Goal: Information Seeking & Learning: Learn about a topic

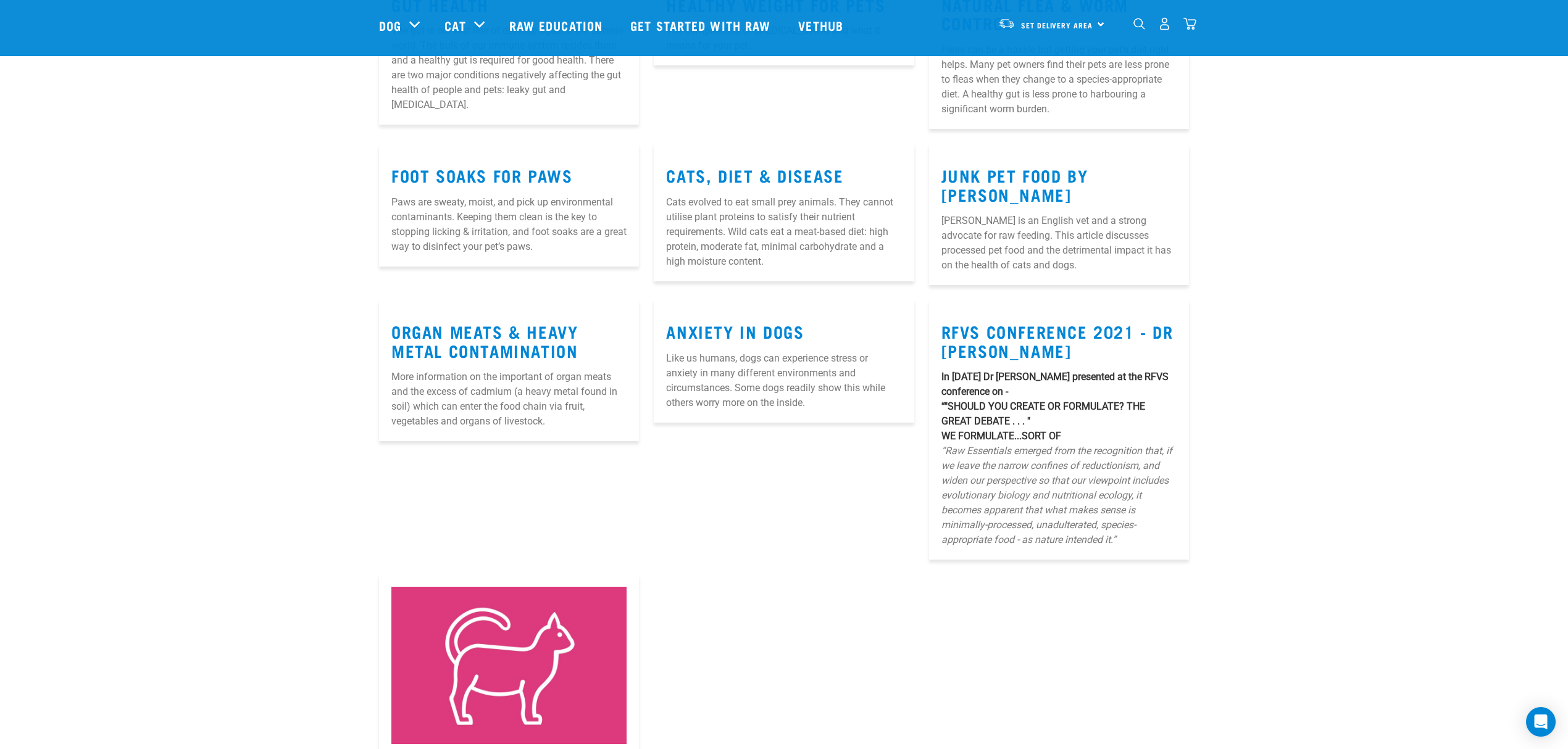
click at [1139, 25] on img "dropdown navigation" at bounding box center [1139, 23] width 12 height 12
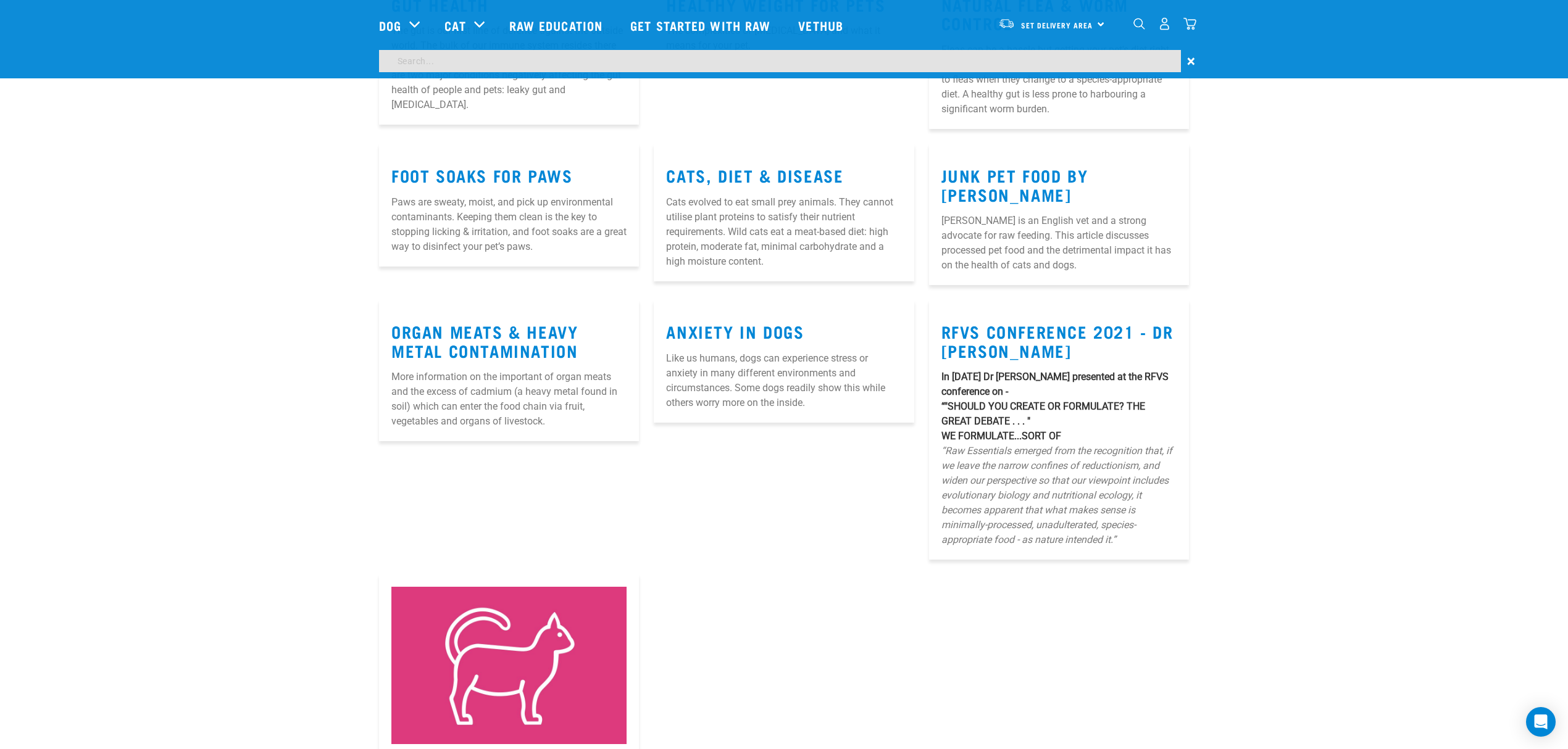
scroll to position [951, 0]
click at [413, 59] on input "search" at bounding box center [780, 61] width 802 height 22
type input "pron8ure"
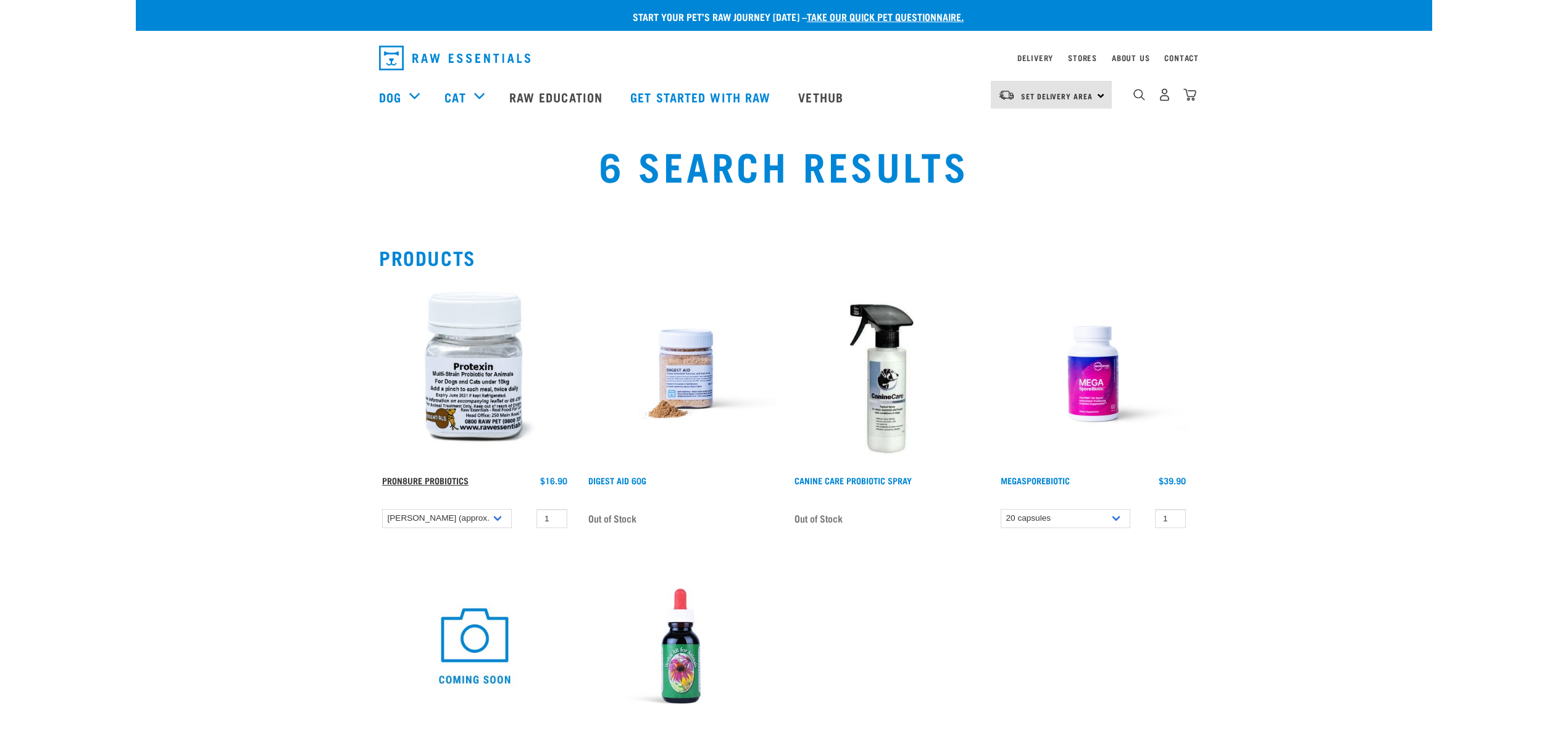
click at [416, 478] on link "ProN8ure Probiotics" at bounding box center [425, 480] width 86 height 4
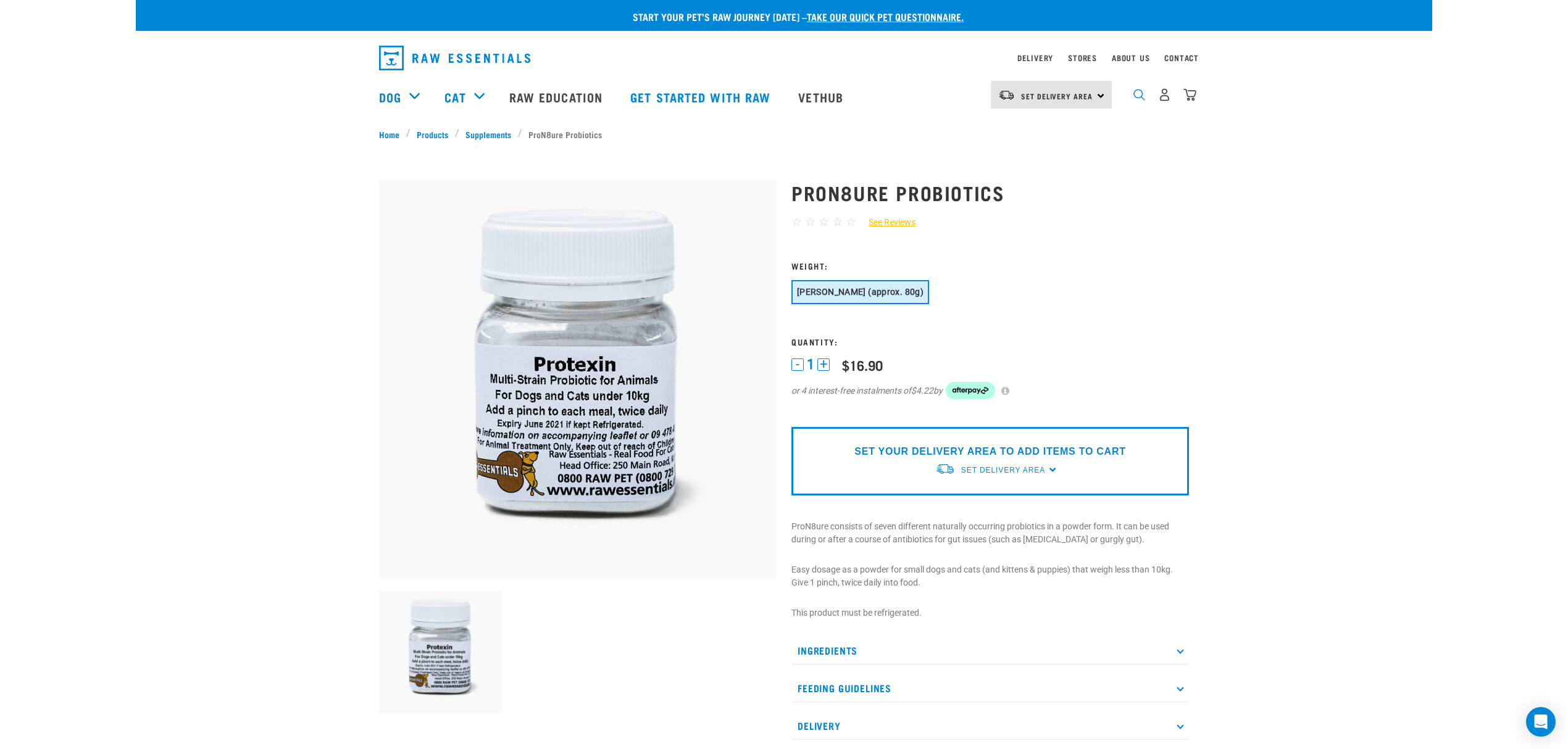
click at [1138, 98] on img "dropdown navigation" at bounding box center [1139, 95] width 12 height 12
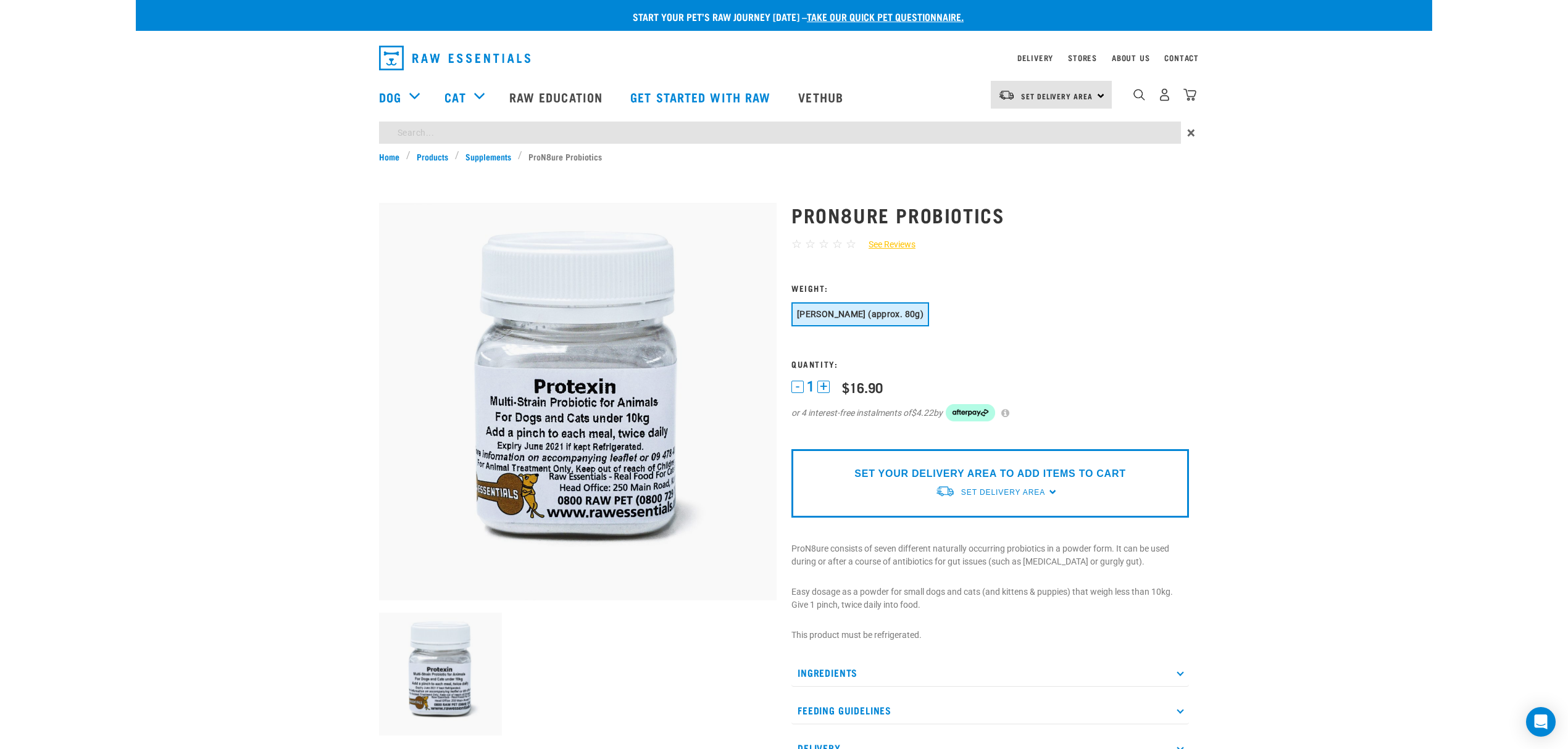
click at [437, 131] on div "Start your pet’s raw journey today – take our quick pet questionnaire. Delivery…" at bounding box center [784, 550] width 1296 height 1101
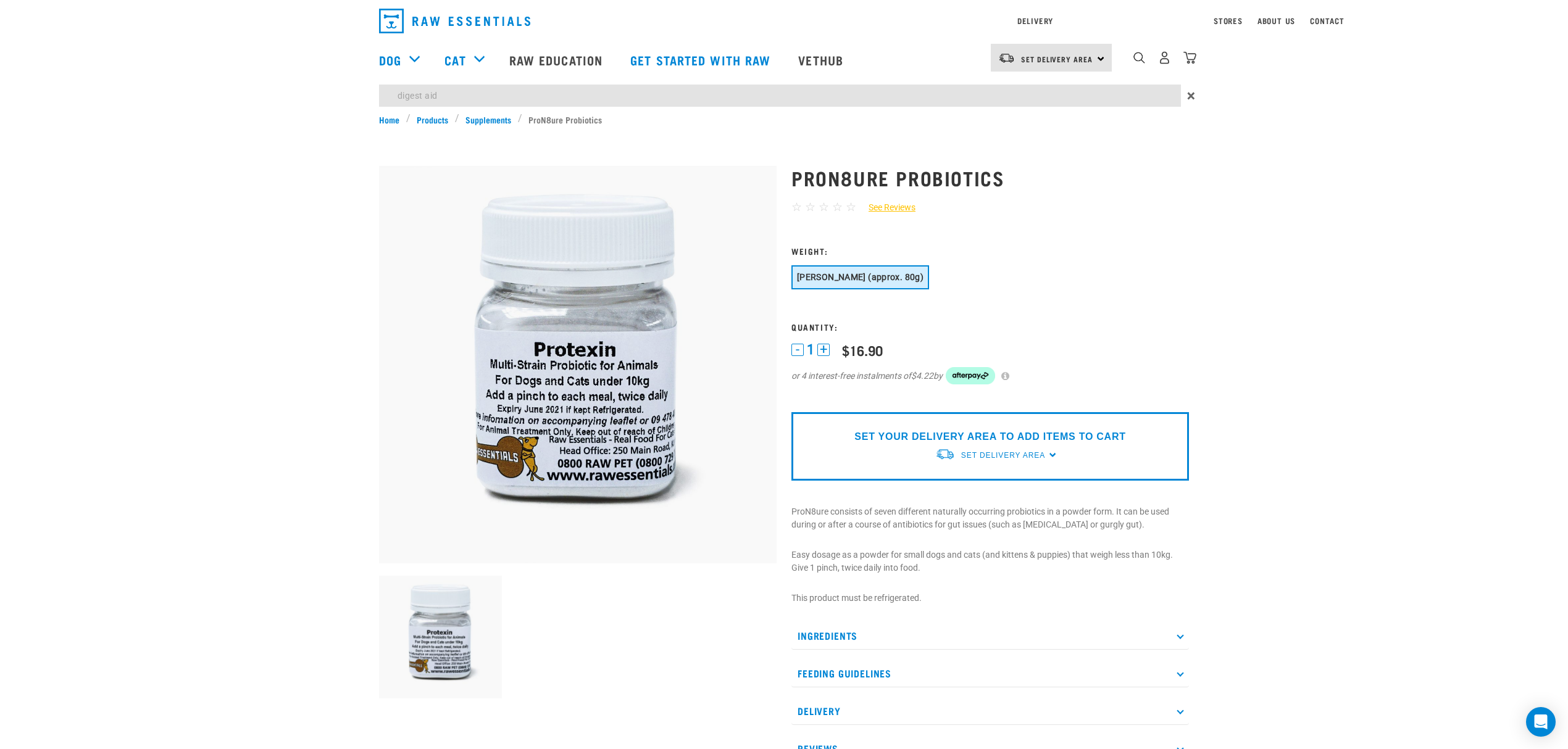
type input "digest aid"
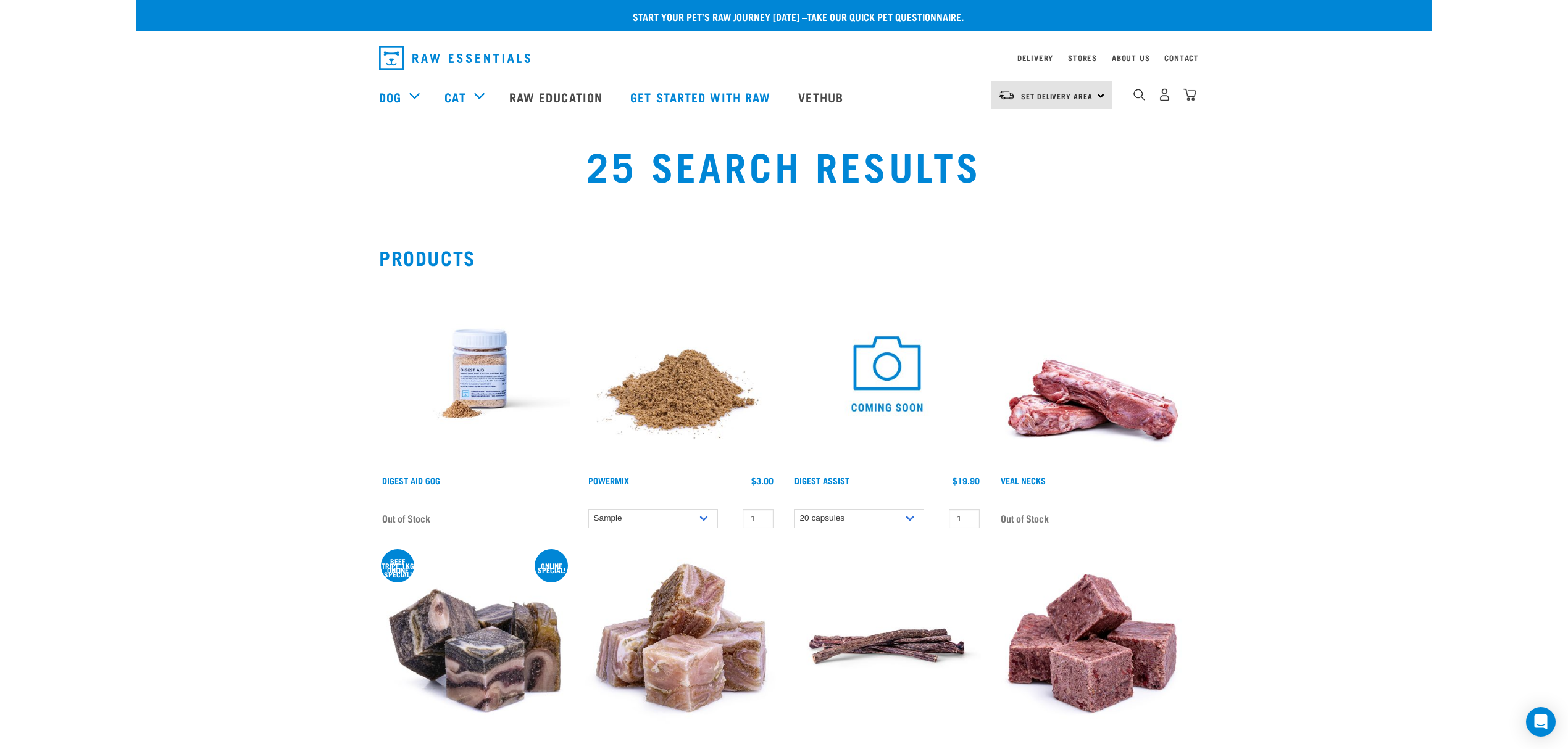
click at [477, 380] on img at bounding box center [475, 373] width 191 height 191
